Goal: Find contact information: Find contact information

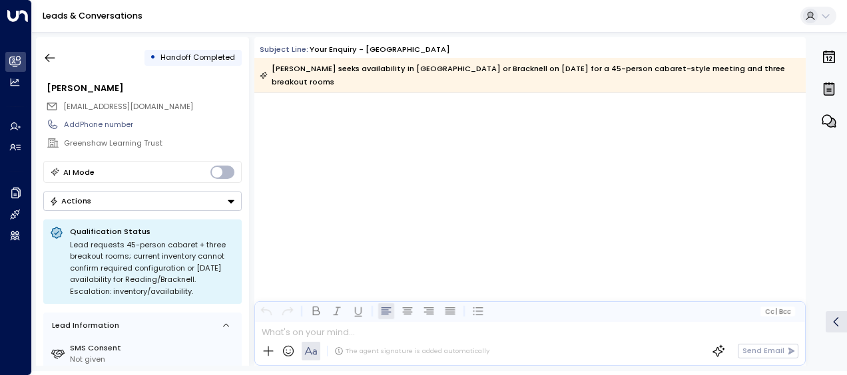
scroll to position [2575, 0]
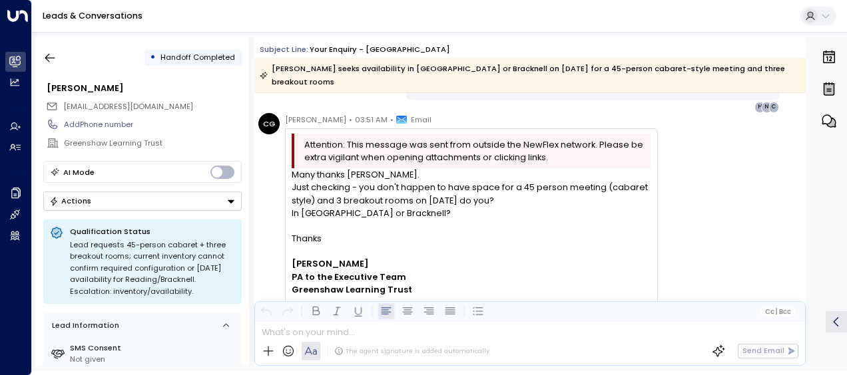
click at [540, 245] on div at bounding box center [471, 251] width 359 height 13
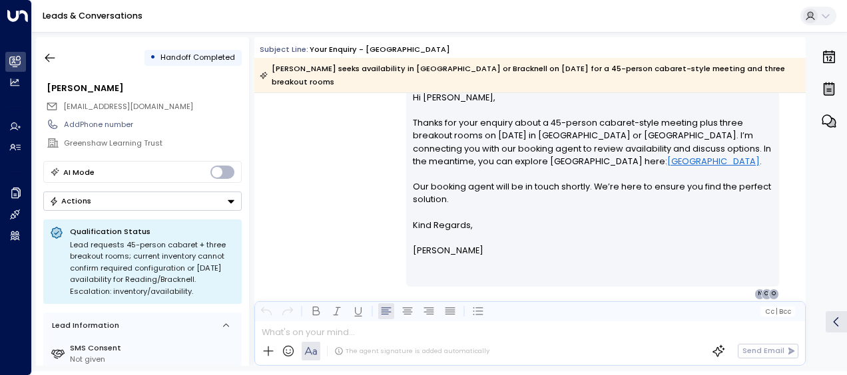
scroll to position [3320, 0]
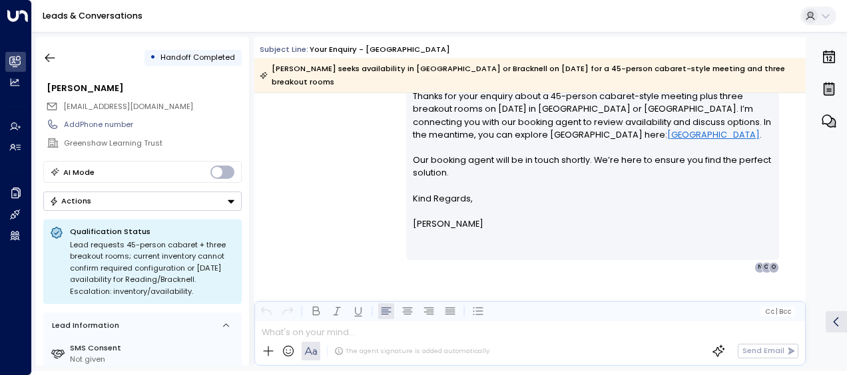
click at [546, 243] on div "Hi [PERSON_NAME], Thanks for your enquiry about a 45-person cabaret-style meeti…" at bounding box center [592, 160] width 373 height 200
drag, startPoint x: 65, startPoint y: 144, endPoint x: 167, endPoint y: 146, distance: 102.5
click at [167, 146] on div "Greenshaw Learning Trust" at bounding box center [152, 143] width 177 height 11
click at [167, 146] on input "**********" at bounding box center [151, 143] width 174 height 11
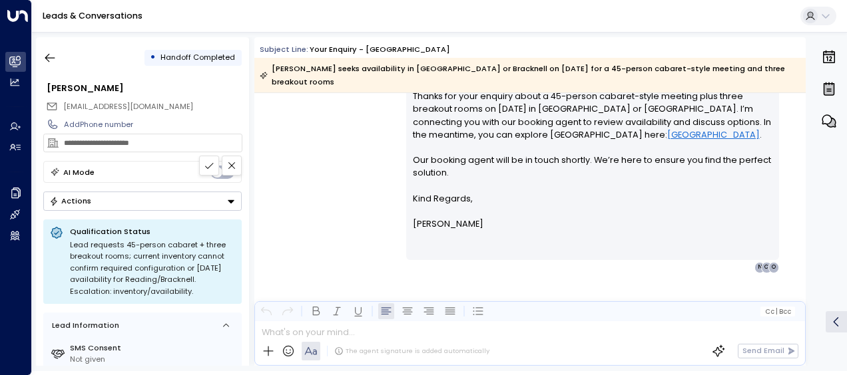
click at [167, 146] on input "**********" at bounding box center [151, 143] width 174 height 11
click at [387, 152] on div "[PERSON_NAME] • 03:52 AM • Email Hi [PERSON_NAME], Thanks for your enquiry abou…" at bounding box center [529, 159] width 551 height 228
click at [225, 164] on button at bounding box center [232, 166] width 20 height 20
click at [103, 98] on div "[EMAIL_ADDRESS][DOMAIN_NAME]" at bounding box center [144, 106] width 196 height 17
click at [112, 110] on span "[EMAIL_ADDRESS][DOMAIN_NAME]" at bounding box center [128, 106] width 130 height 11
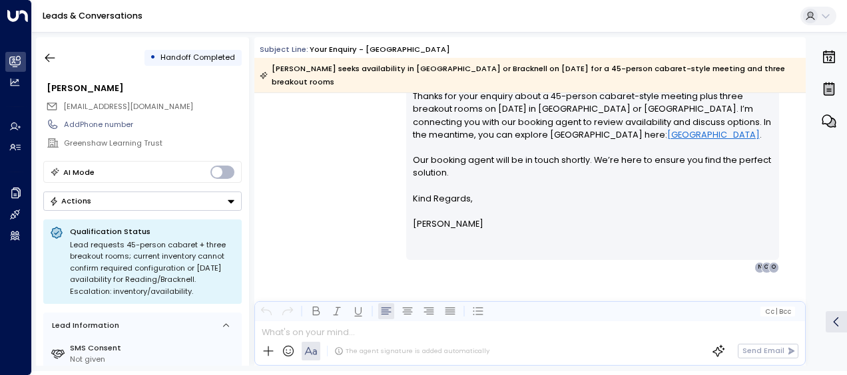
click at [112, 110] on span "[EMAIL_ADDRESS][DOMAIN_NAME]" at bounding box center [128, 106] width 130 height 11
copy div "[EMAIL_ADDRESS][DOMAIN_NAME]"
click at [720, 218] on p "[PERSON_NAME]" at bounding box center [593, 224] width 360 height 13
